Goal: Task Accomplishment & Management: Complete application form

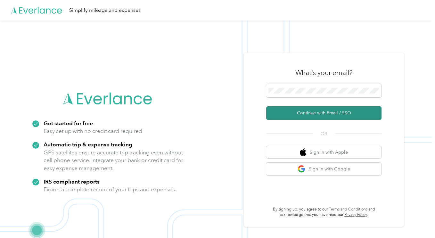
click at [318, 111] on button "Continue with Email / SSO" at bounding box center [323, 112] width 115 height 13
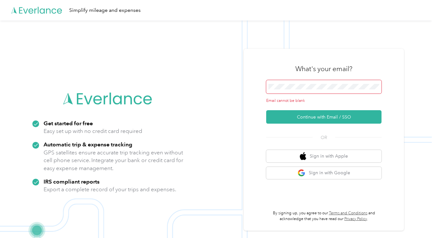
click at [283, 83] on span at bounding box center [323, 86] width 115 height 13
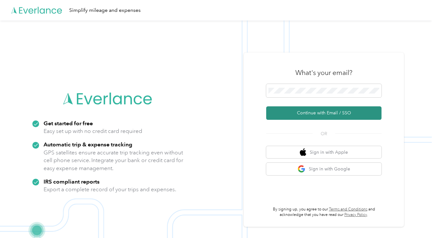
click at [324, 113] on button "Continue with Email / SSO" at bounding box center [323, 112] width 115 height 13
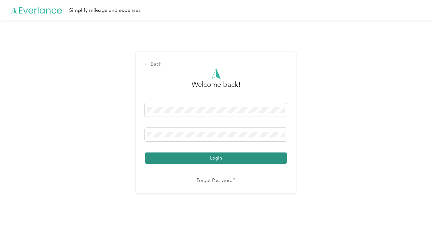
click at [219, 156] on button "Login" at bounding box center [216, 158] width 142 height 11
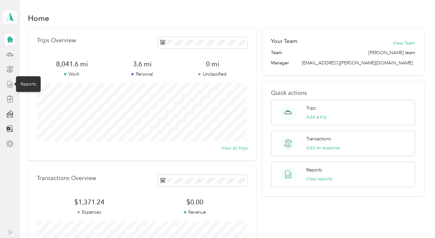
click at [9, 83] on icon at bounding box center [9, 84] width 7 height 7
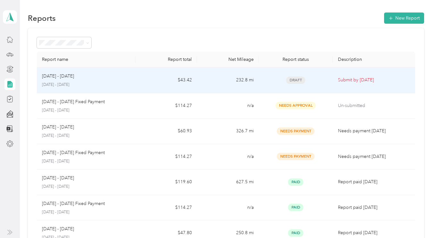
click at [295, 79] on span "Draft" at bounding box center [295, 80] width 19 height 7
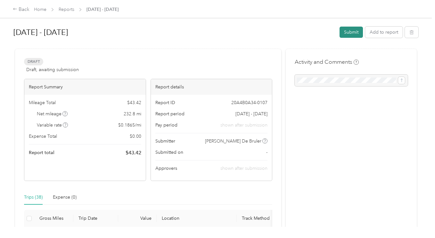
click at [347, 31] on button "Submit" at bounding box center [351, 32] width 23 height 11
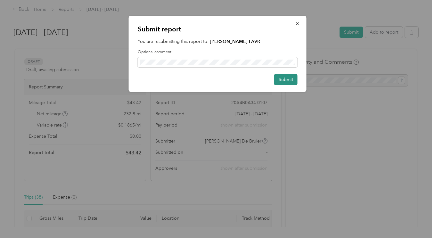
click at [286, 78] on button "Submit" at bounding box center [285, 79] width 23 height 11
